Goal: Task Accomplishment & Management: Manage account settings

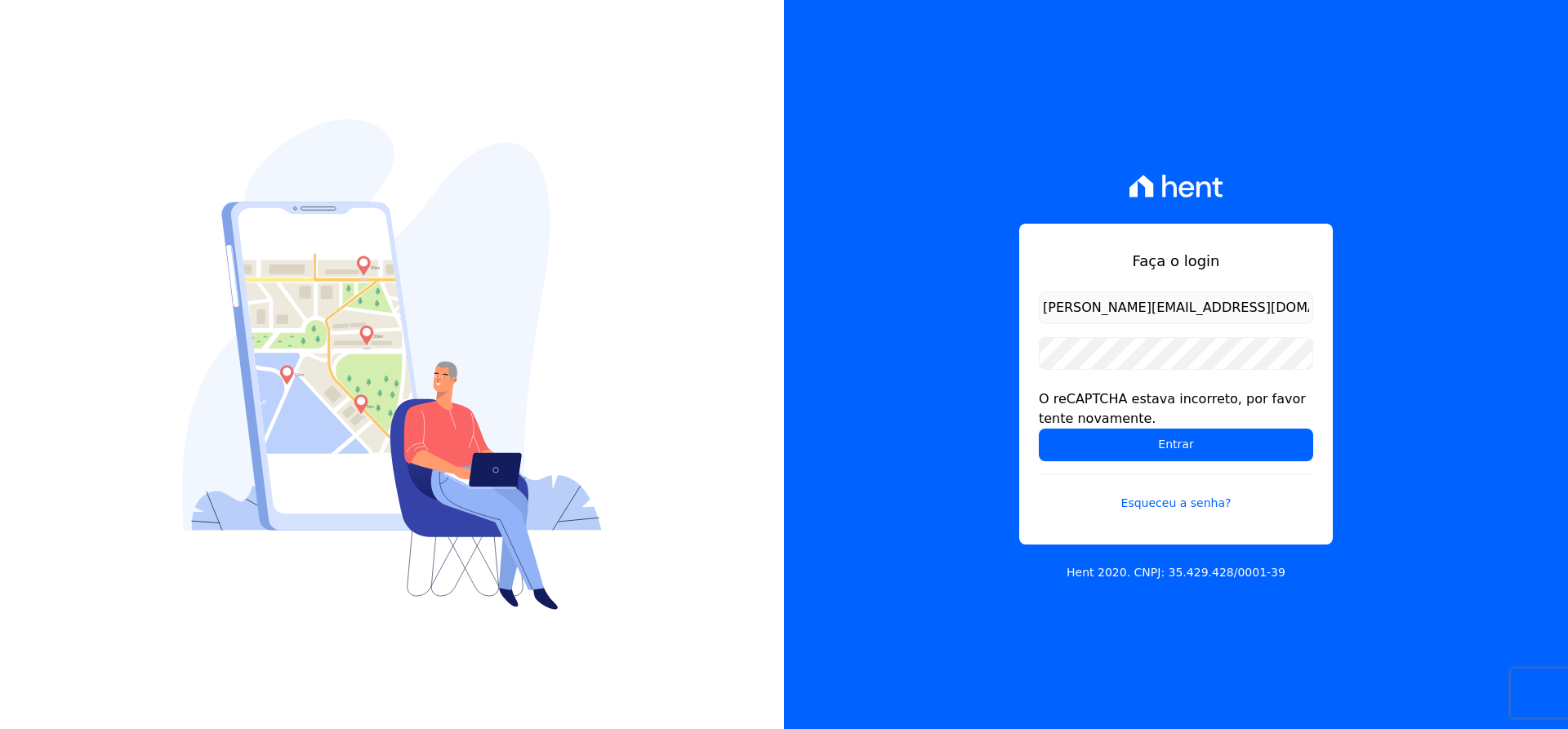
click at [1146, 459] on input "Entrar" at bounding box center [1176, 445] width 274 height 33
click at [1234, 308] on input "[PERSON_NAME][EMAIL_ADDRESS][DOMAIN_NAME]" at bounding box center [1176, 307] width 274 height 33
click at [1156, 439] on input "Entrar" at bounding box center [1176, 445] width 274 height 33
